Goal: Contribute content

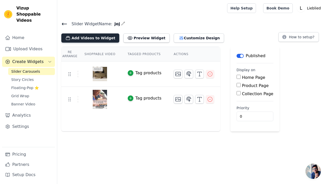
click at [97, 40] on button "Add Videos to Widget" at bounding box center [90, 38] width 58 height 9
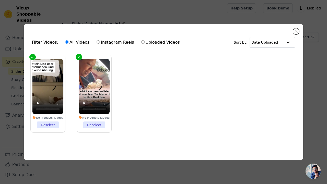
click at [49, 126] on li "No Products Tagged Deselect" at bounding box center [47, 94] width 31 height 70
click at [0, 0] on input "No Products Tagged Deselect" at bounding box center [0, 0] width 0 height 0
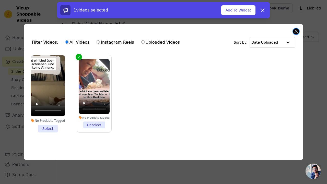
click at [295, 31] on button "Close modal" at bounding box center [296, 31] width 6 height 6
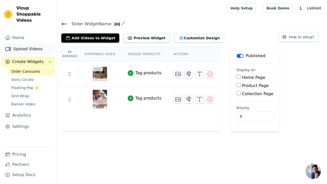
click at [31, 44] on link "Upload Videos" at bounding box center [28, 49] width 53 height 10
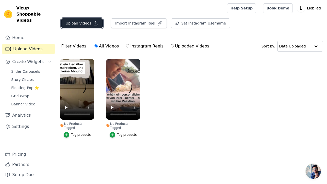
click at [81, 23] on button "Upload Videos" at bounding box center [81, 23] width 41 height 10
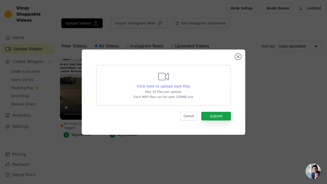
click at [174, 87] on span "Click here to upload mp4 files" at bounding box center [163, 86] width 53 height 4
click at [190, 84] on input "Click here to upload mp4 files Max 10 files per upload. Each MP4 files can be u…" at bounding box center [190, 84] width 0 height 0
type input "C:\fakepath\lv_0_20250925112717.mp4"
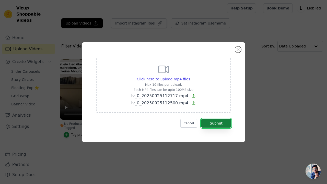
click at [219, 123] on button "Submit" at bounding box center [217, 123] width 30 height 9
